Goal: Information Seeking & Learning: Learn about a topic

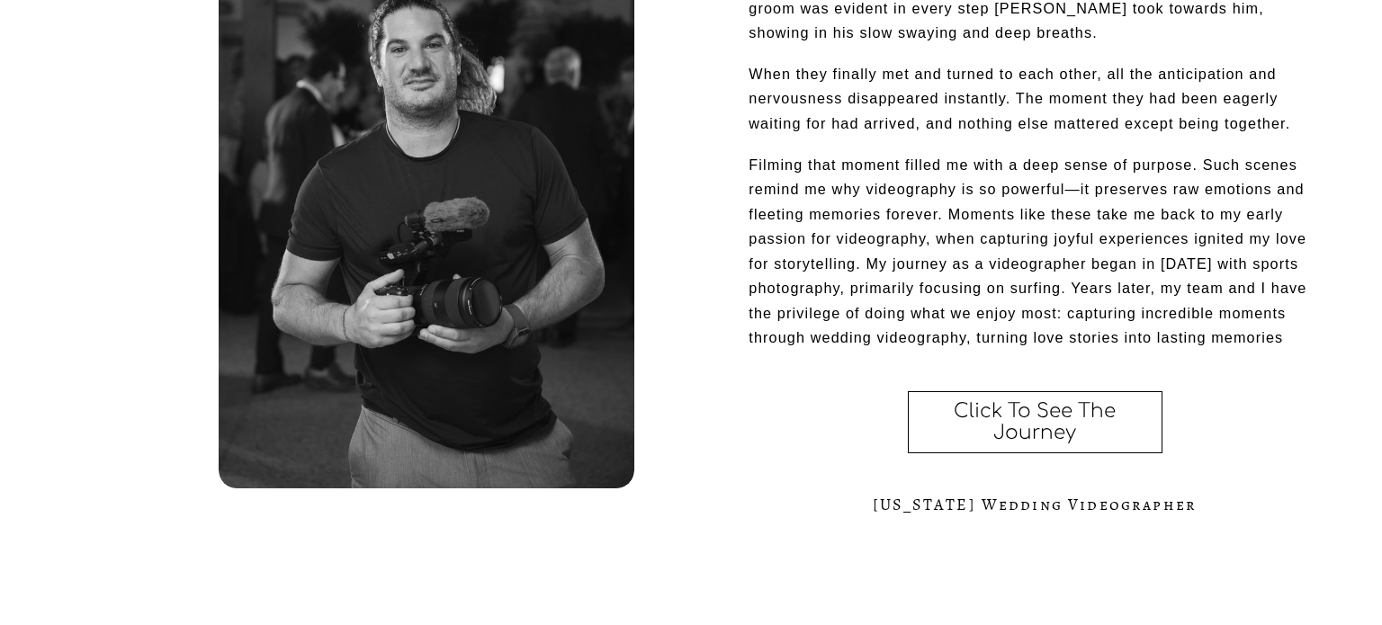
scroll to position [904, 0]
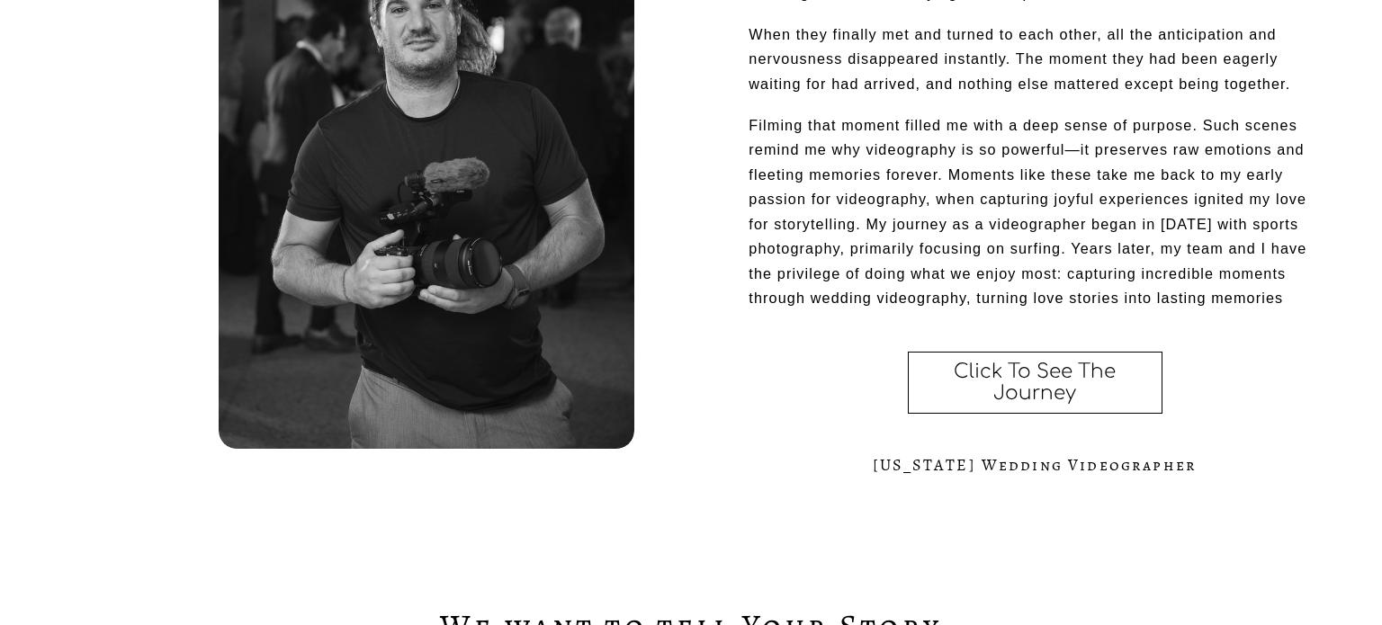
click at [976, 393] on link "Click To See The Journey" at bounding box center [1035, 383] width 255 height 62
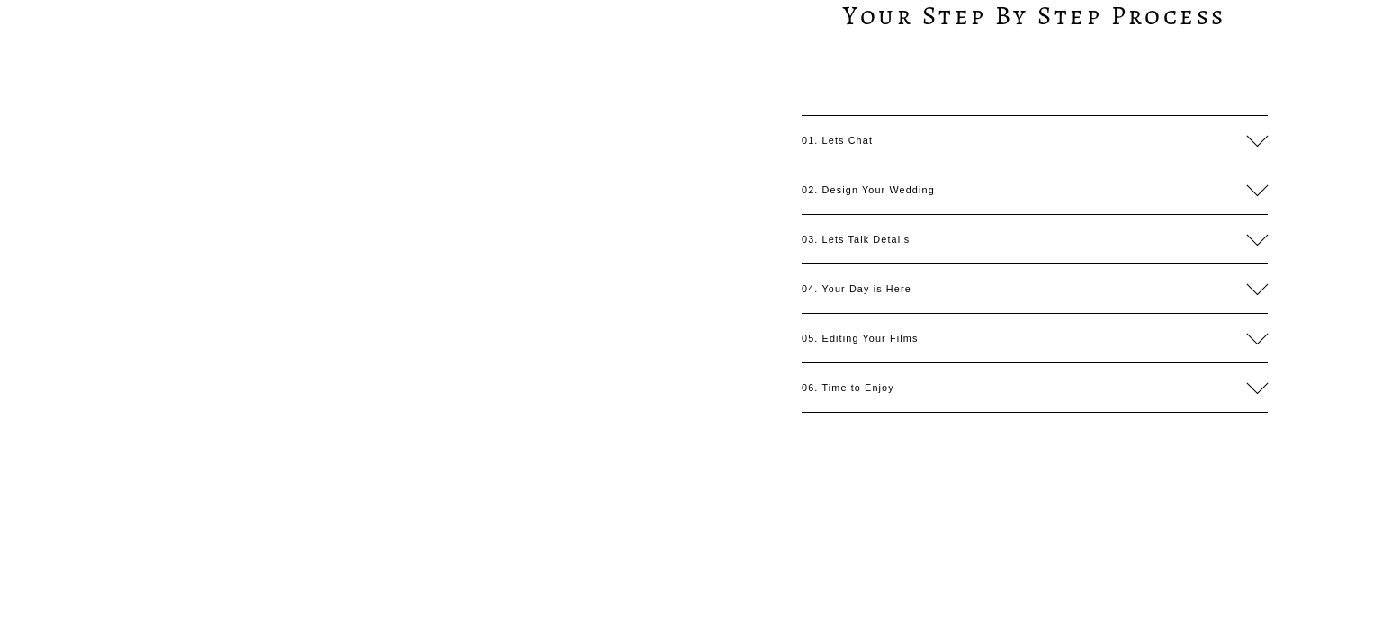
scroll to position [1929, 0]
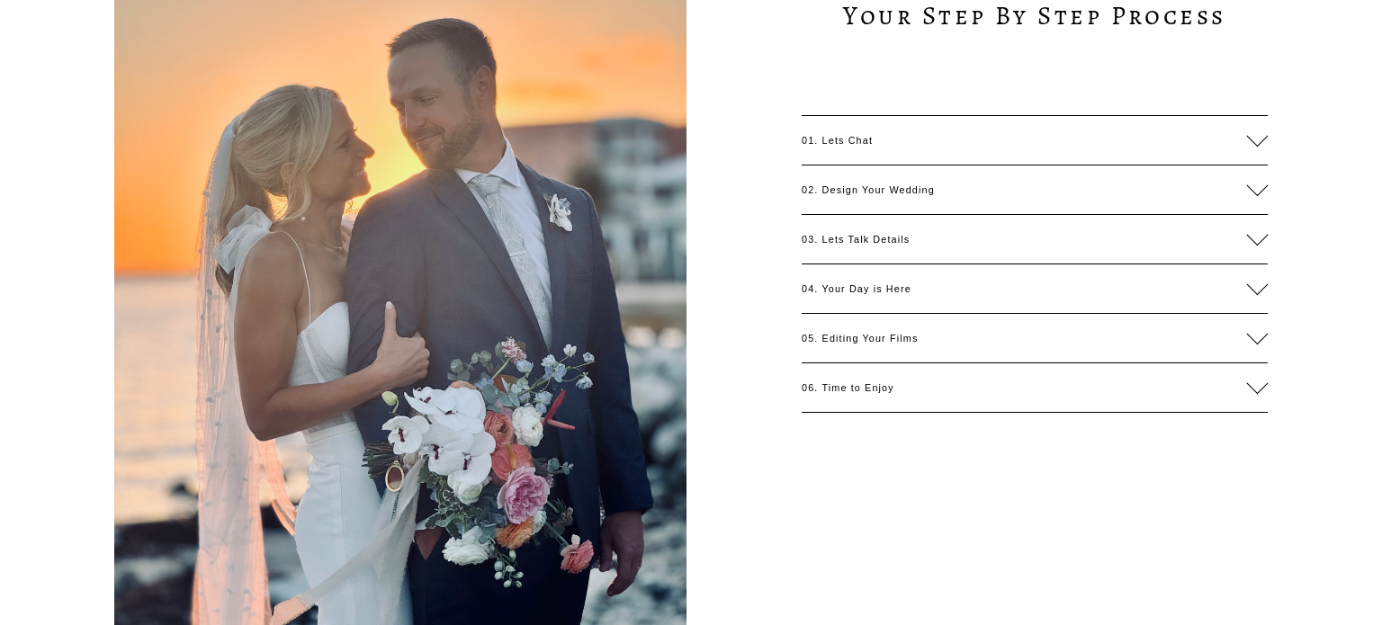
click at [903, 290] on span "04. Your Day is Here" at bounding box center [1024, 288] width 445 height 11
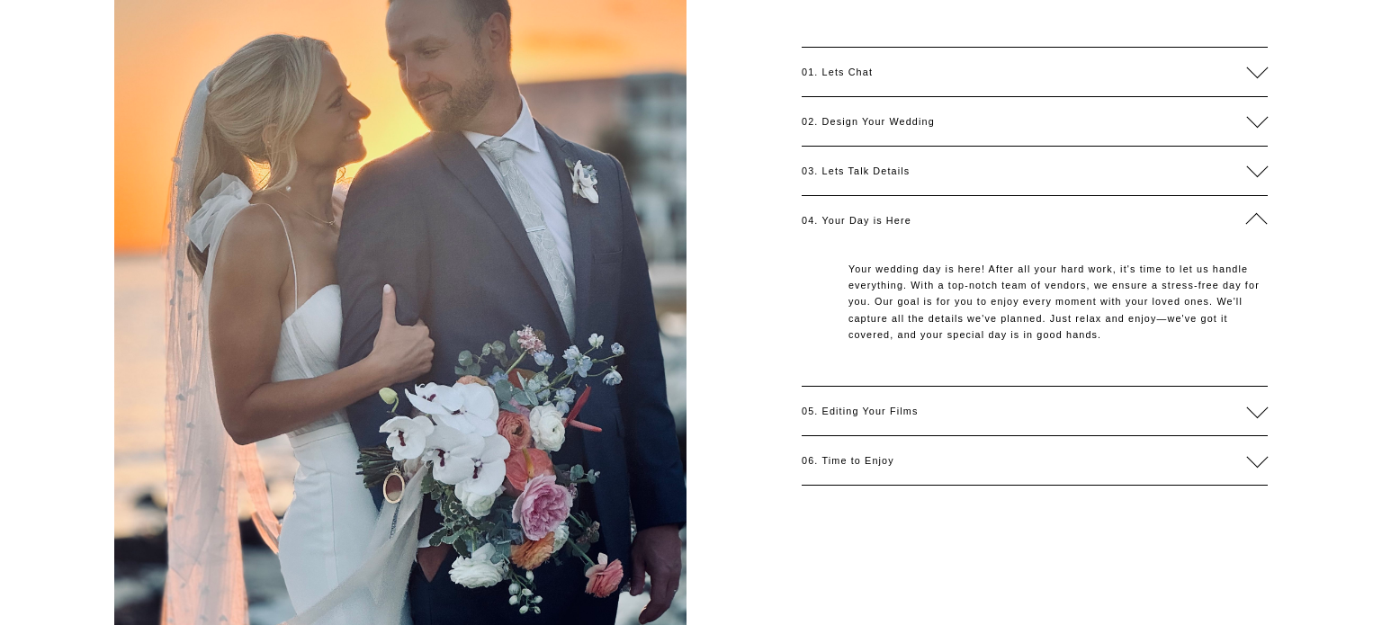
scroll to position [2002, 0]
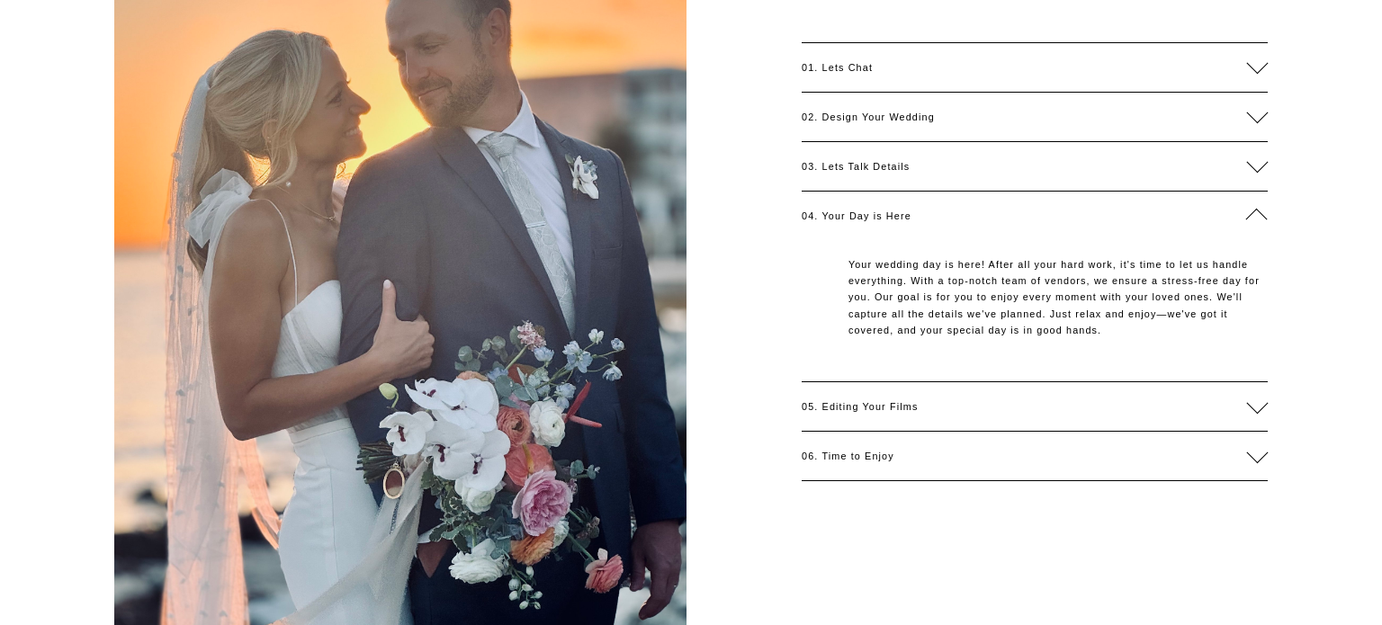
click at [859, 170] on span "03. Lets Talk Details" at bounding box center [1024, 166] width 445 height 11
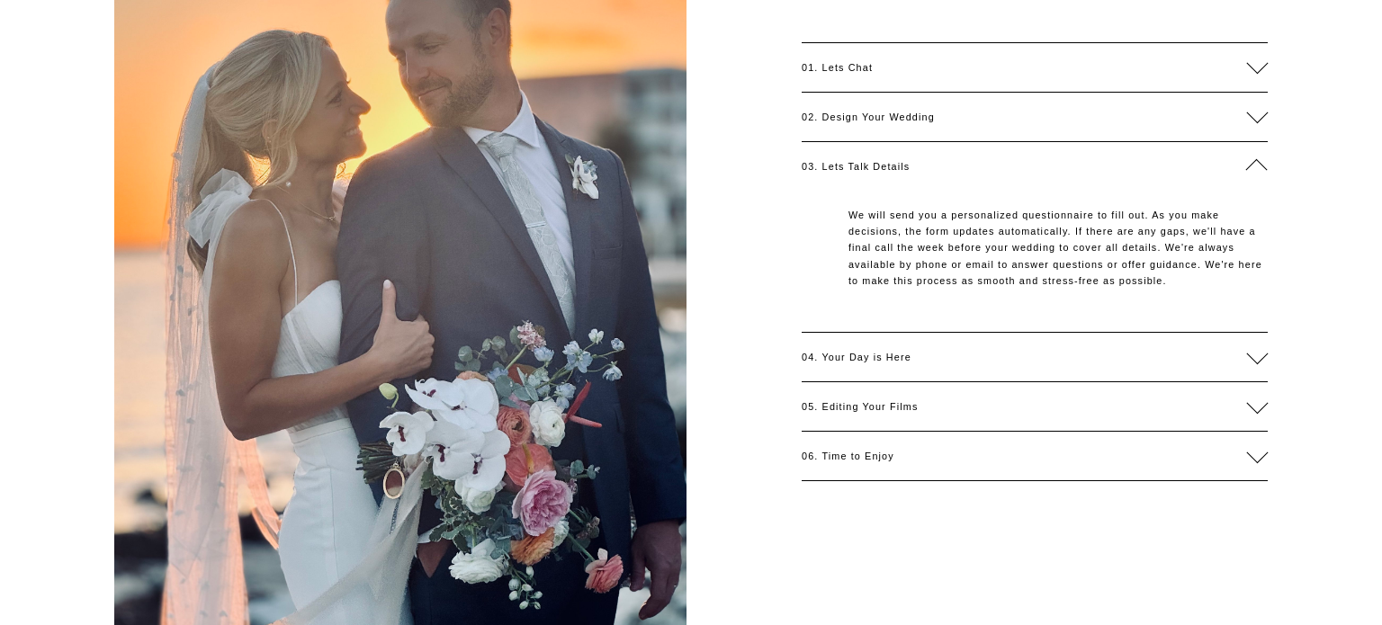
click at [844, 115] on span "02. Design Your Wedding" at bounding box center [1024, 117] width 445 height 11
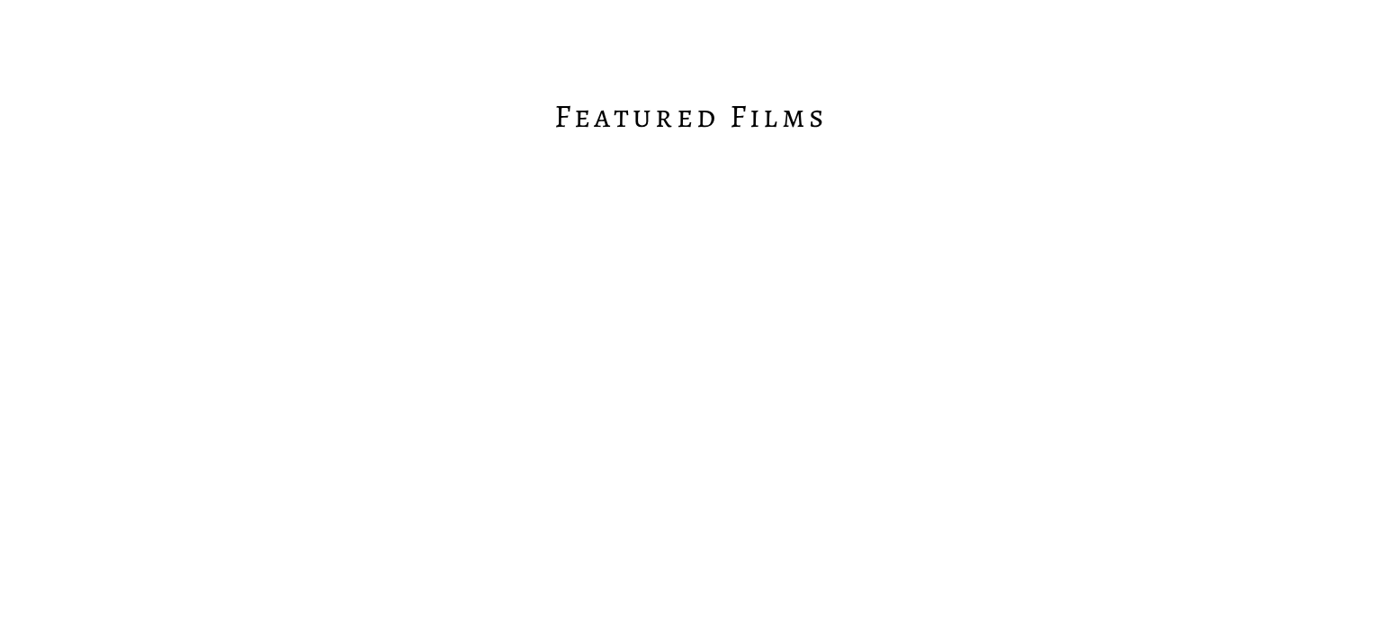
scroll to position [2978, 0]
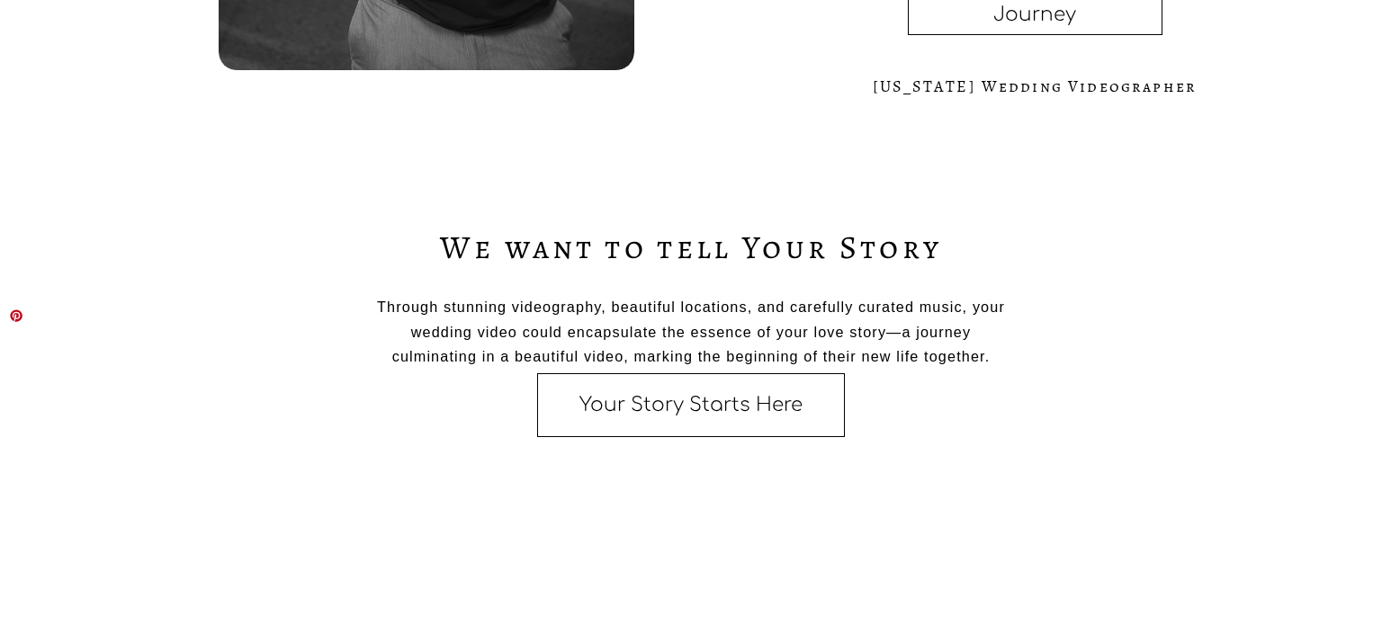
scroll to position [1285, 0]
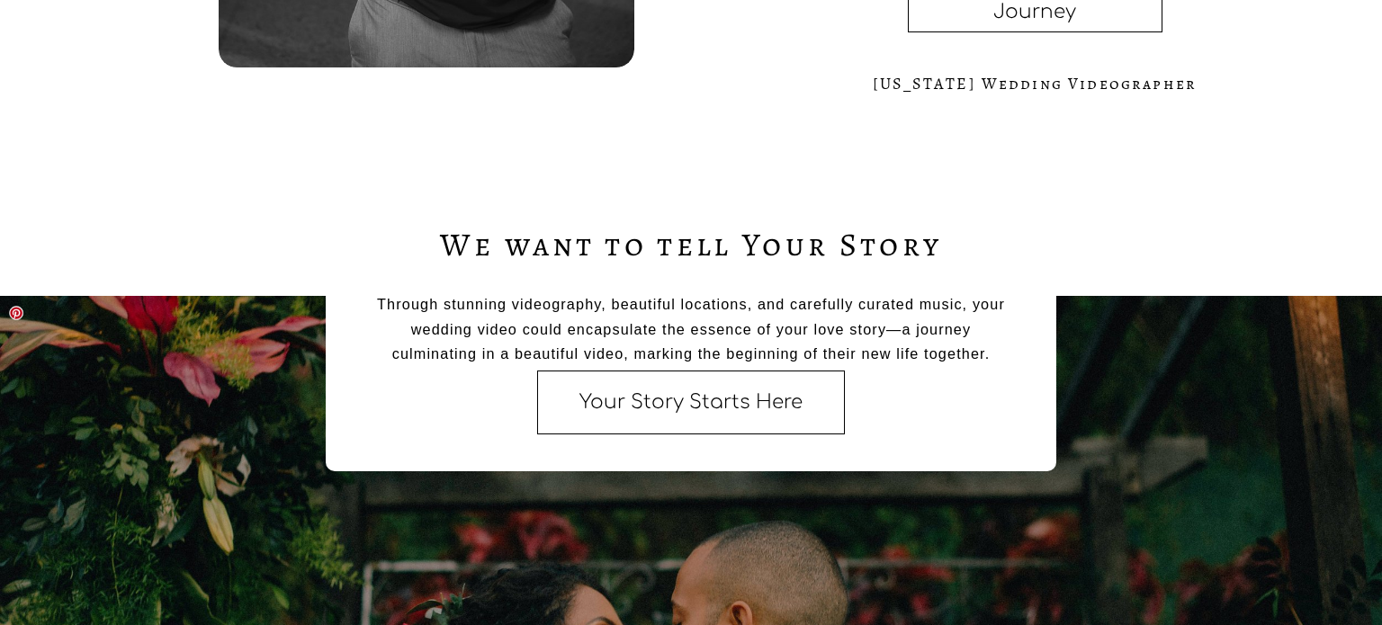
click at [591, 391] on link "Your Story Starts Here" at bounding box center [691, 403] width 308 height 64
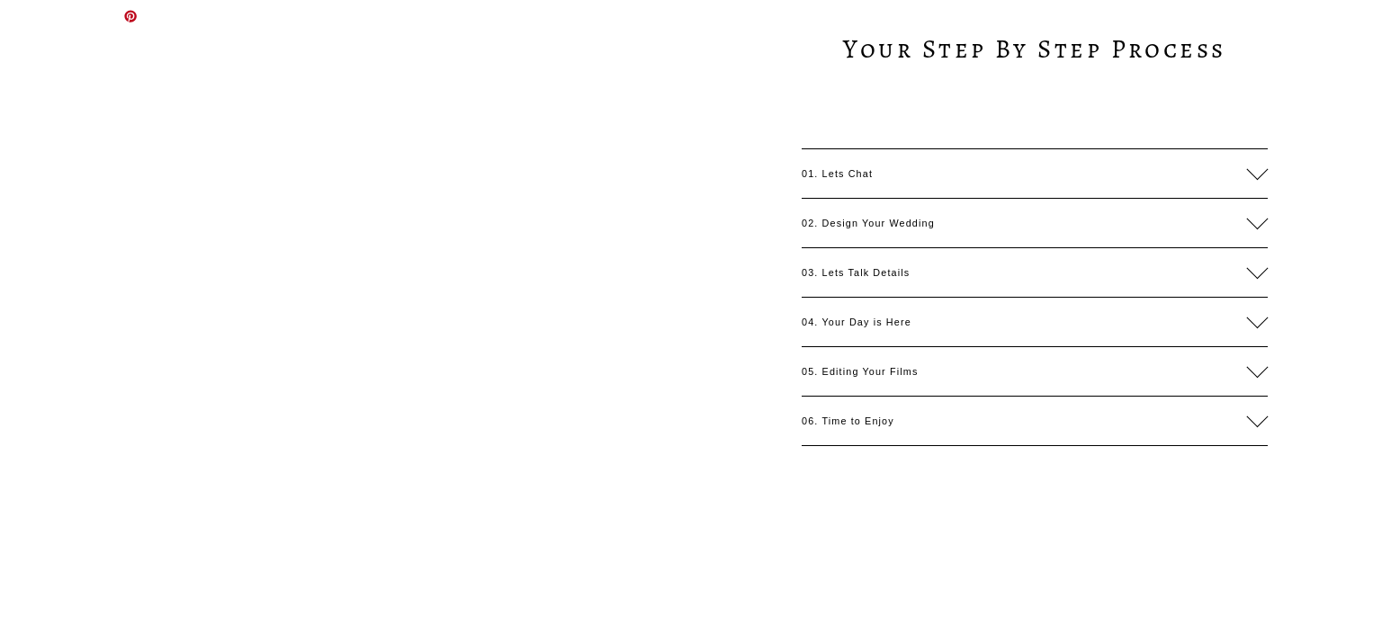
scroll to position [1897, 0]
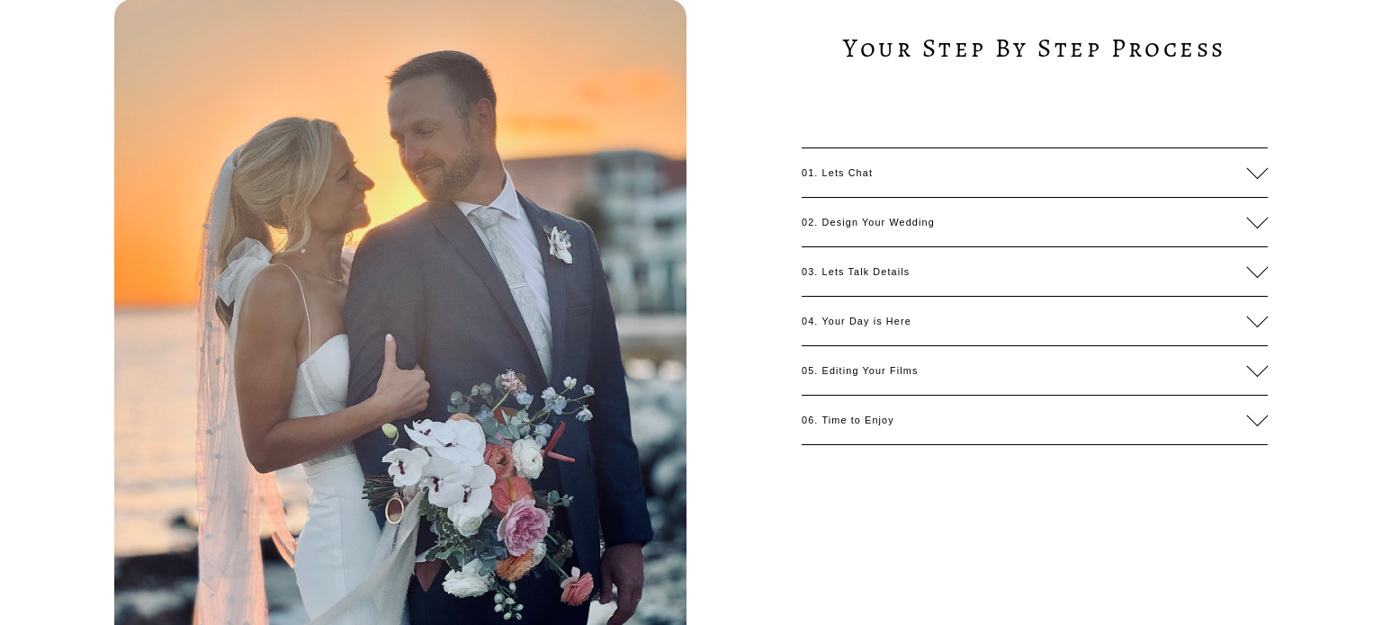
click at [860, 423] on span "06. Time to Enjoy" at bounding box center [1024, 420] width 445 height 11
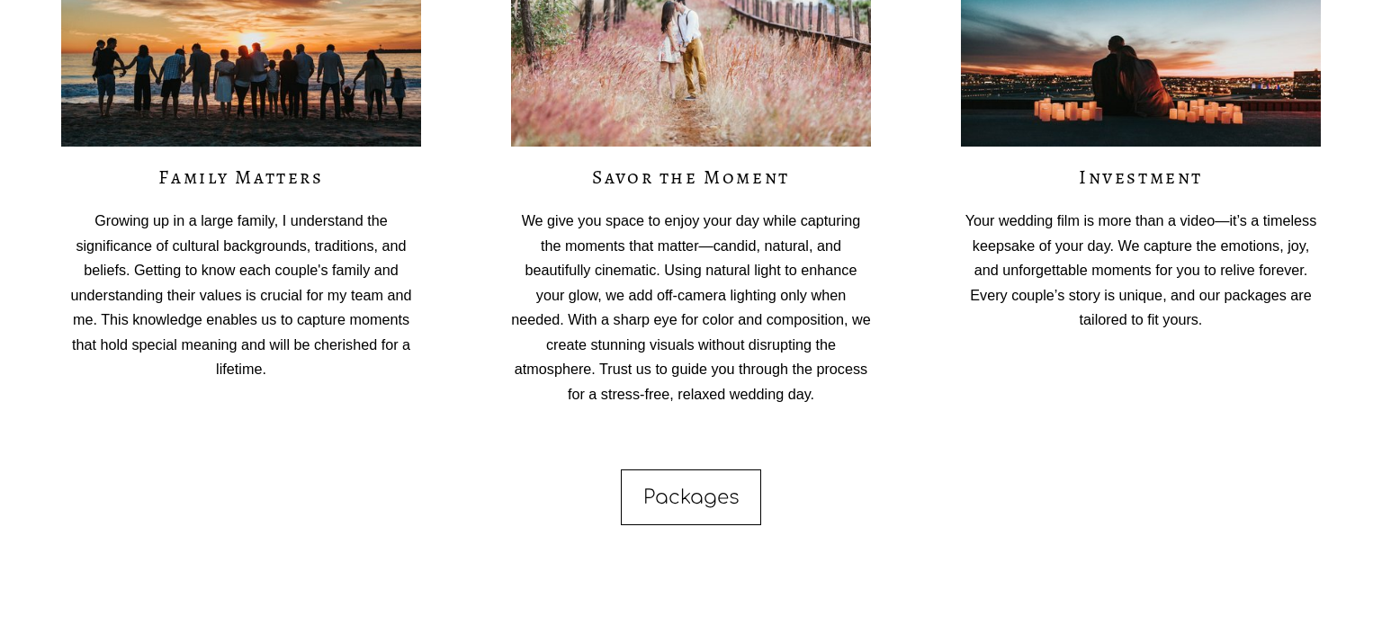
scroll to position [4003, 0]
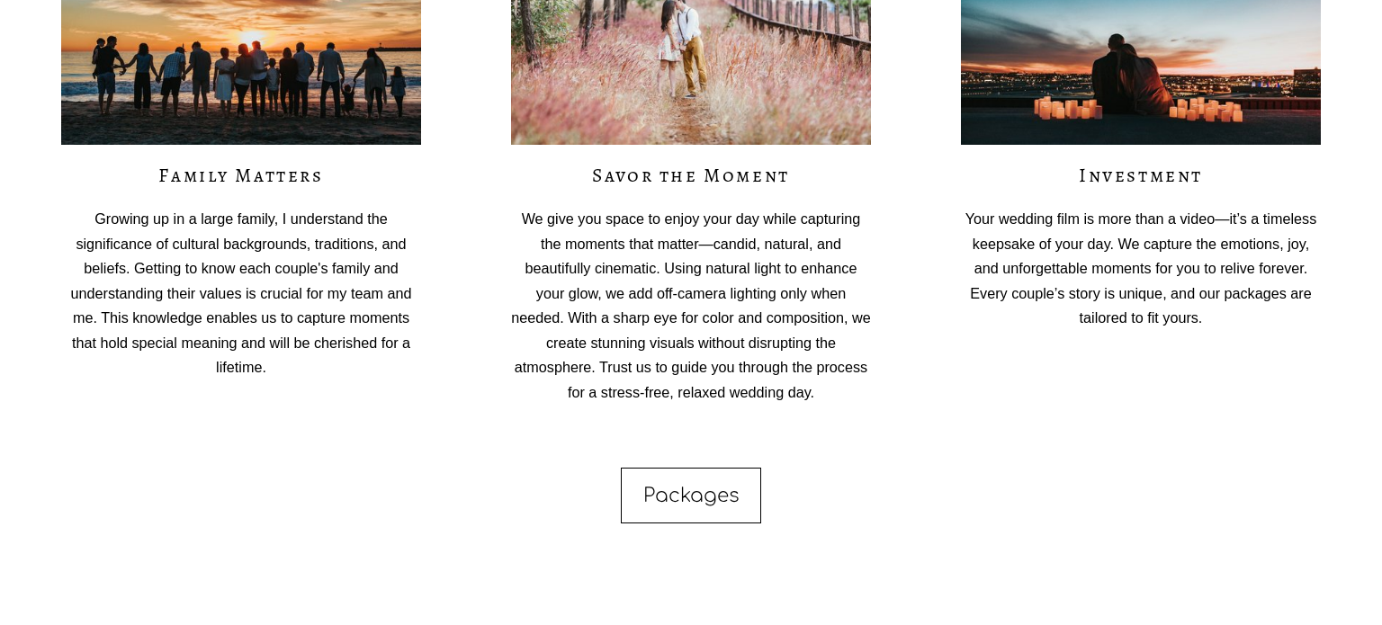
click at [728, 492] on link "Packages" at bounding box center [691, 496] width 140 height 56
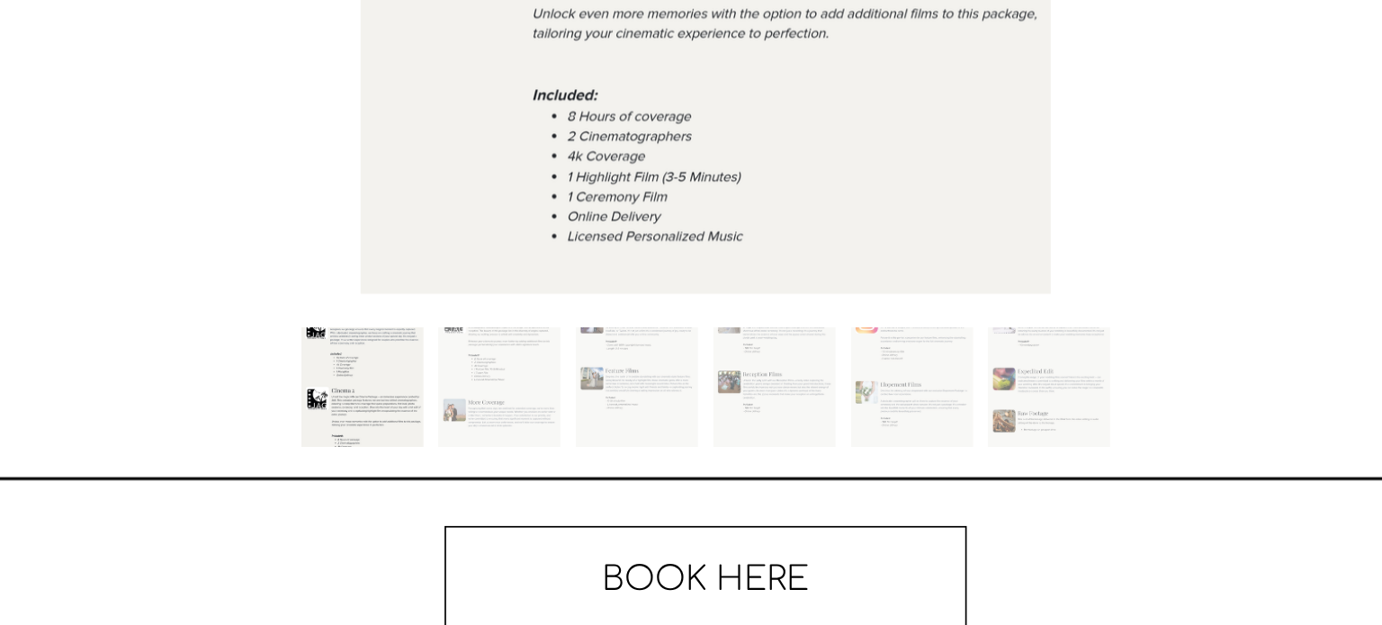
scroll to position [814, 0]
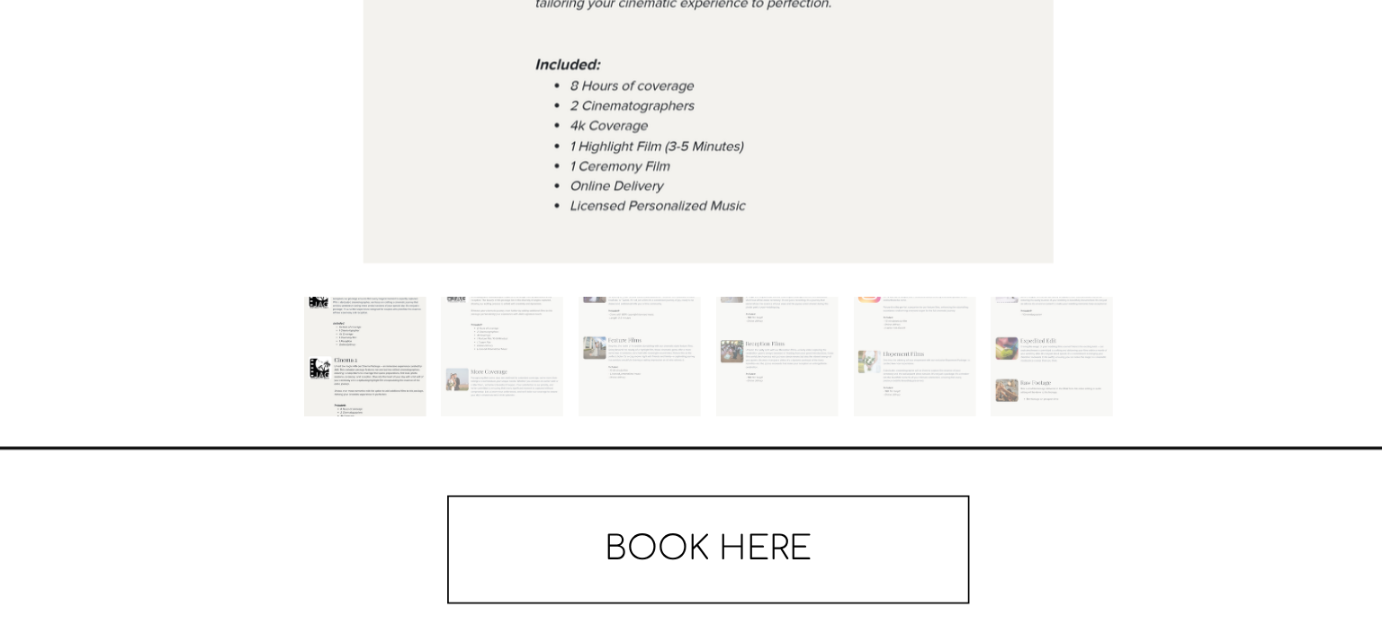
click at [491, 474] on button "Slide 1 Slide 1 (current slide)" at bounding box center [489, 468] width 72 height 72
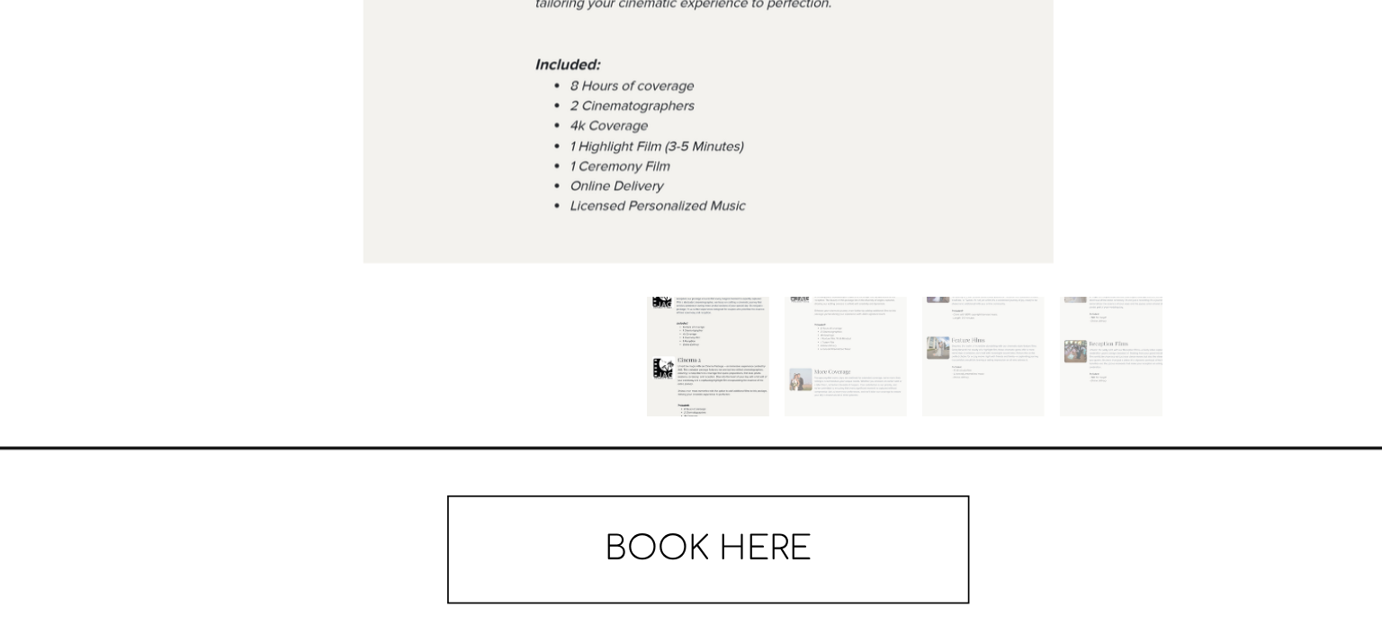
click at [772, 453] on button "Slide 2 Slide 2 (current slide)" at bounding box center [772, 468] width 72 height 72
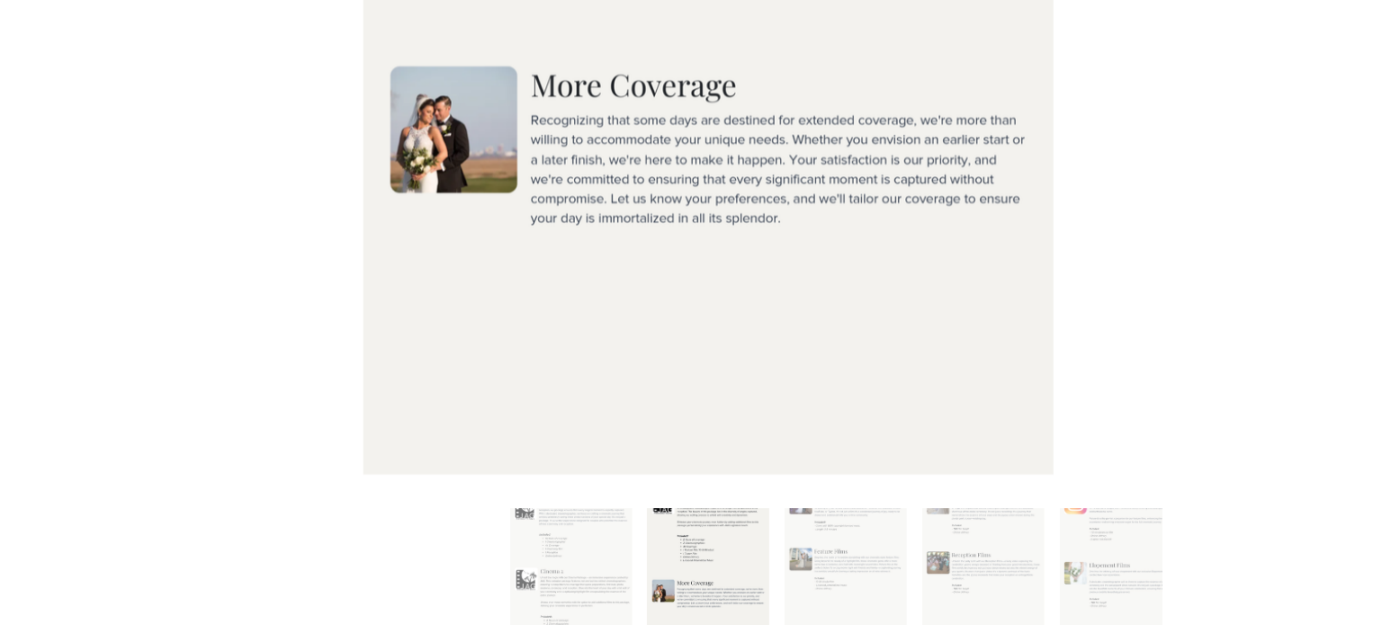
scroll to position [813, 0]
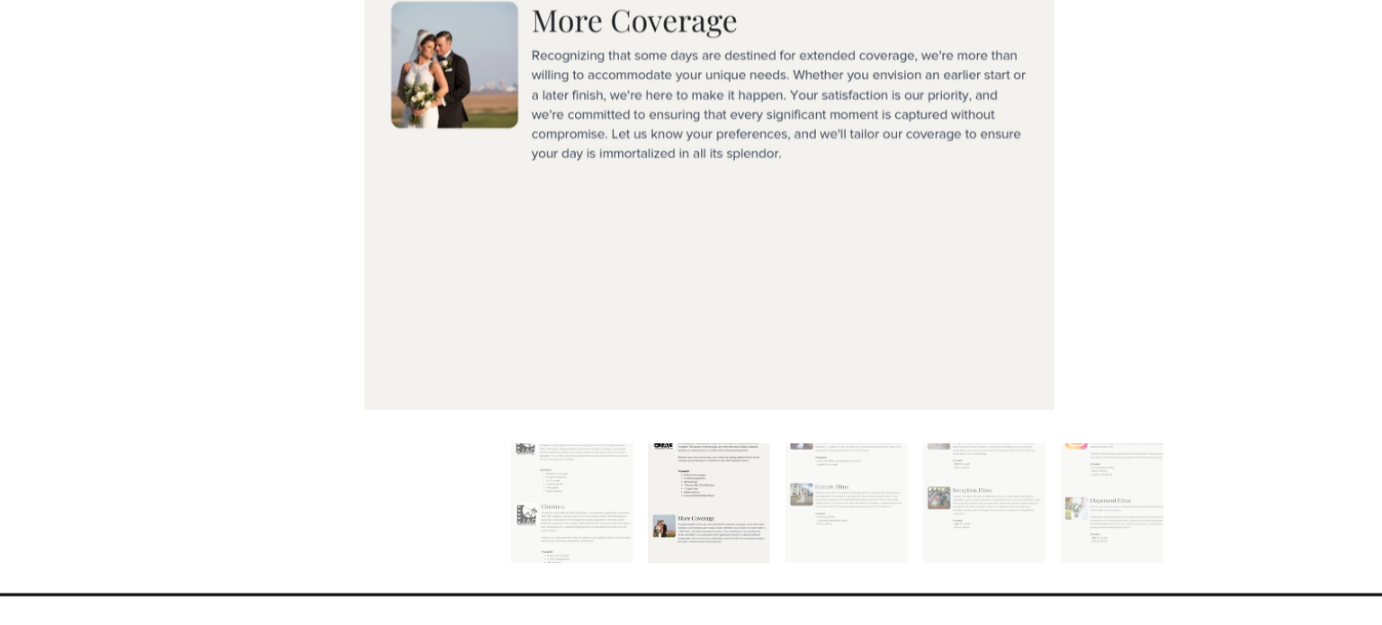
click at [774, 461] on button "Slide 3 Slide 3 (current slide)" at bounding box center [772, 470] width 72 height 72
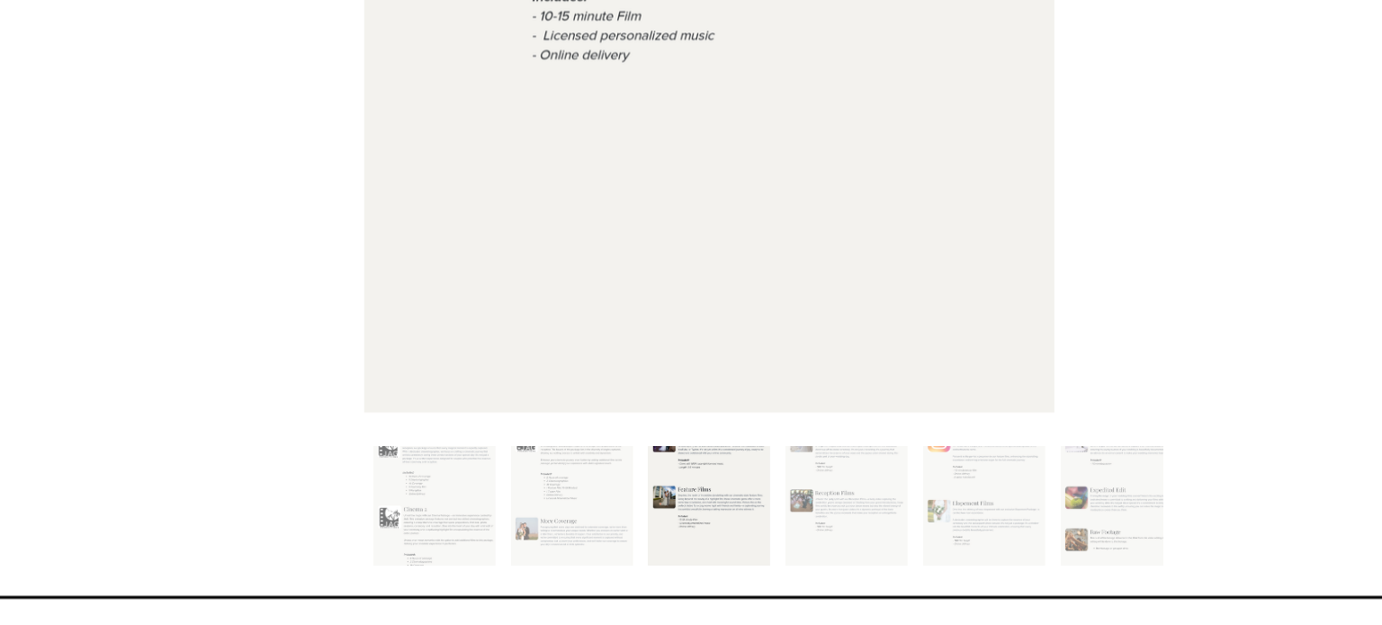
scroll to position [784, 0]
click at [774, 489] on button "Slide 4 Slide 4 (current slide)" at bounding box center [772, 499] width 72 height 72
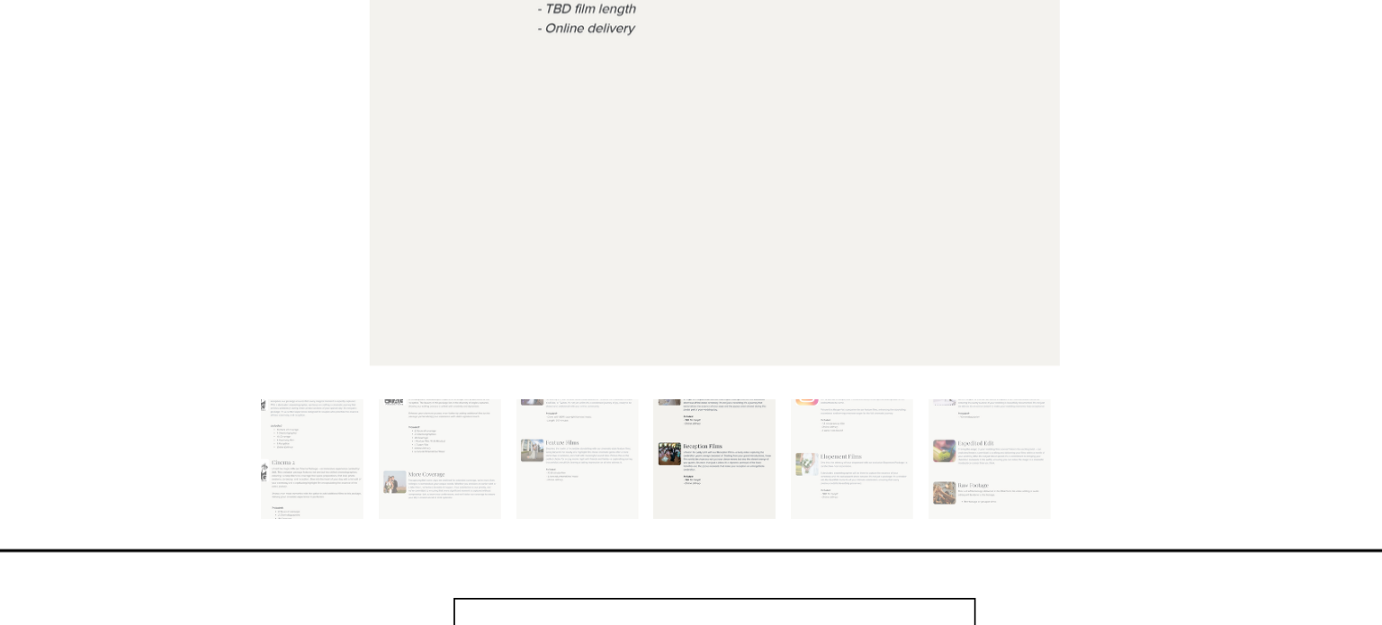
click at [832, 508] on button "Slide 6 Slide 6 (current slide)" at bounding box center [853, 499] width 72 height 72
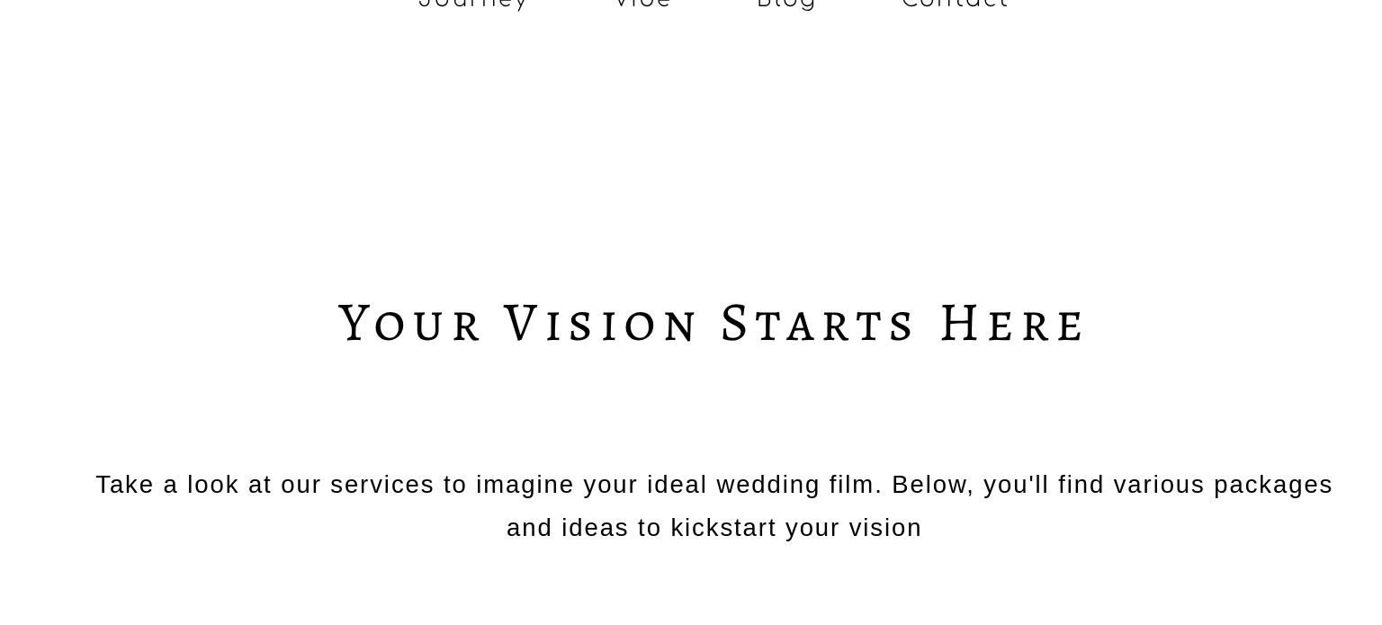
scroll to position [205, 0]
